Goal: Check status: Check status

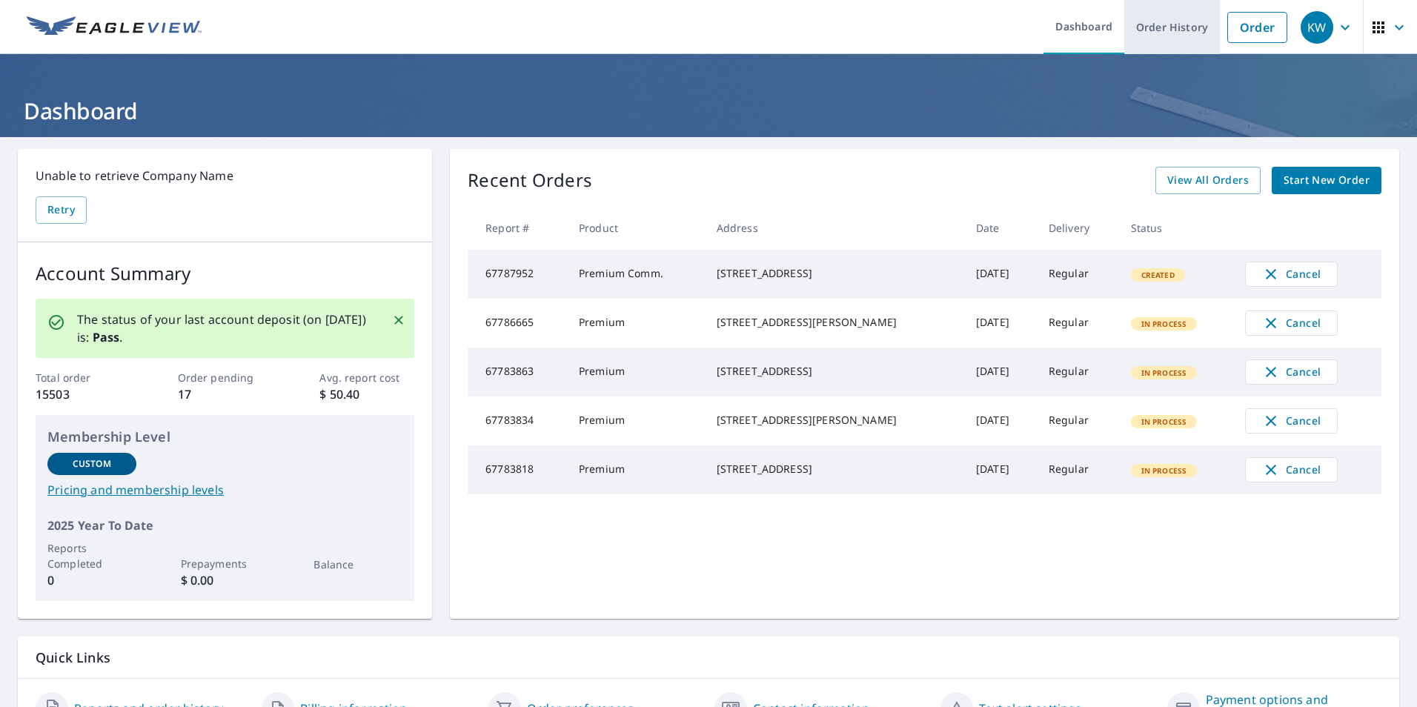
click at [1180, 23] on link "Order History" at bounding box center [1173, 27] width 96 height 54
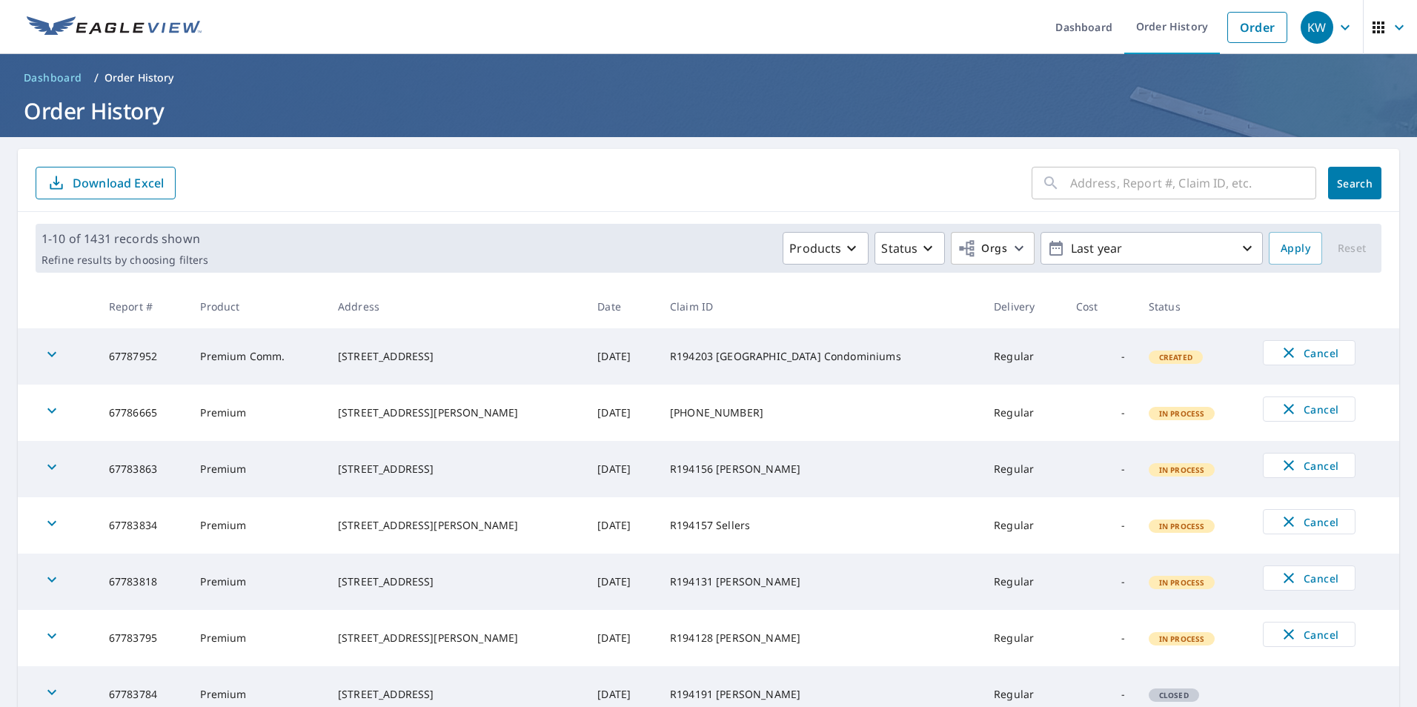
click at [1116, 176] on input "text" at bounding box center [1193, 183] width 246 height 42
paste input "67783784"
type input "67783784"
click at [1340, 184] on span "Search" at bounding box center [1355, 183] width 30 height 14
